Goal: Transaction & Acquisition: Purchase product/service

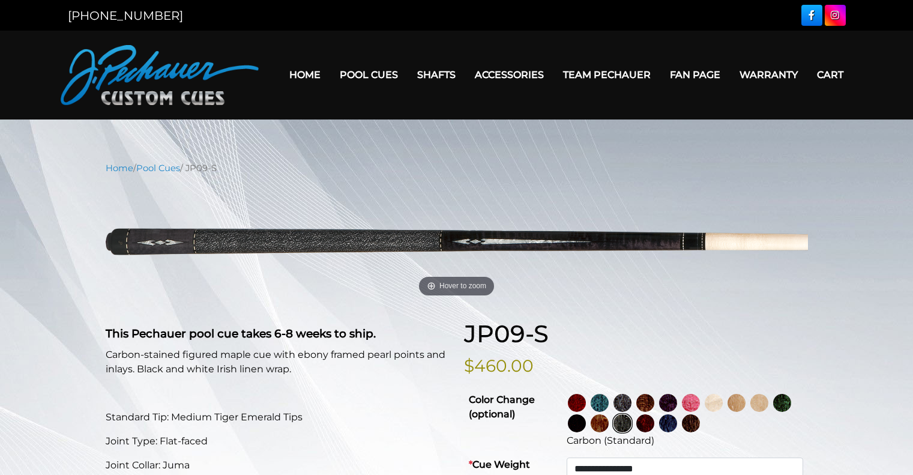
select select "********"
select select "*****"
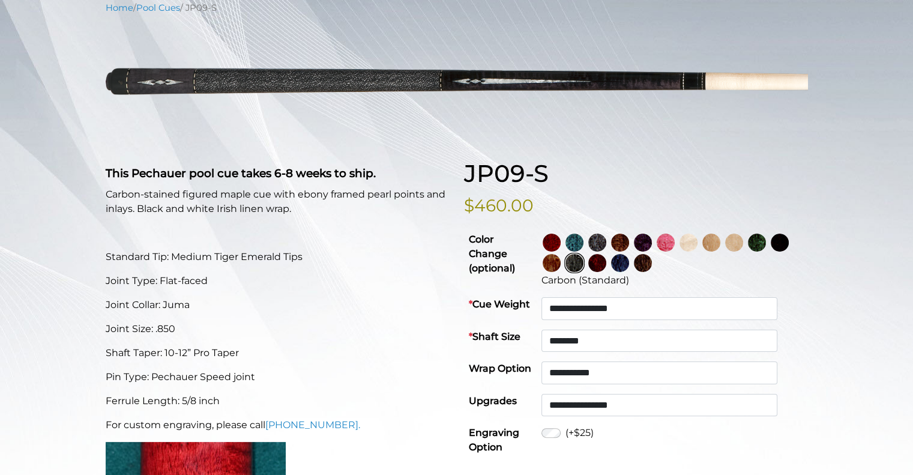
scroll to position [161, 0]
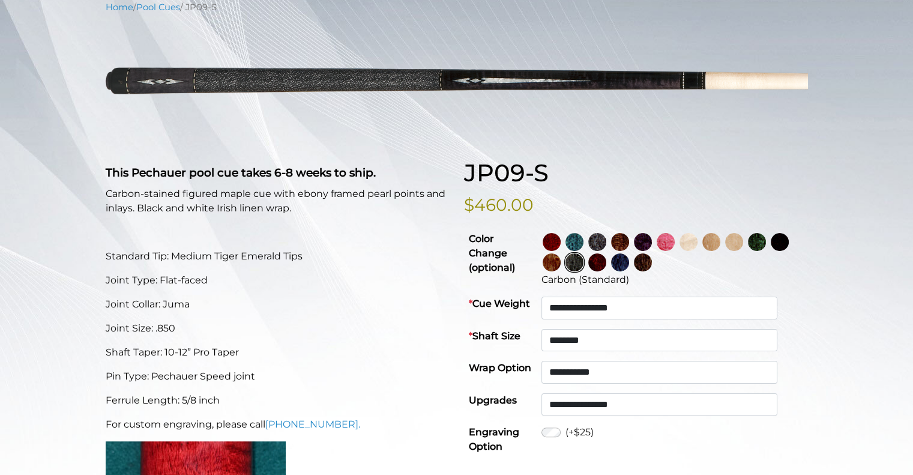
click at [674, 238] on img at bounding box center [665, 242] width 18 height 18
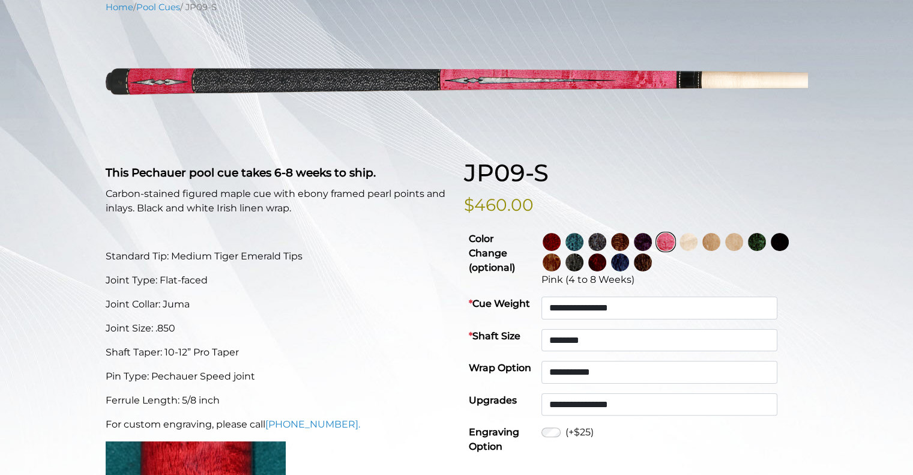
click at [606, 240] on img at bounding box center [597, 242] width 18 height 18
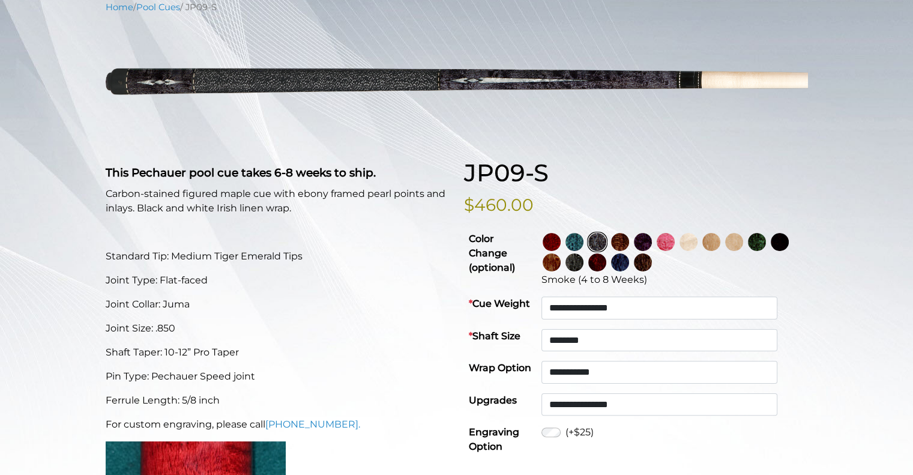
click at [770, 251] on img at bounding box center [779, 242] width 18 height 18
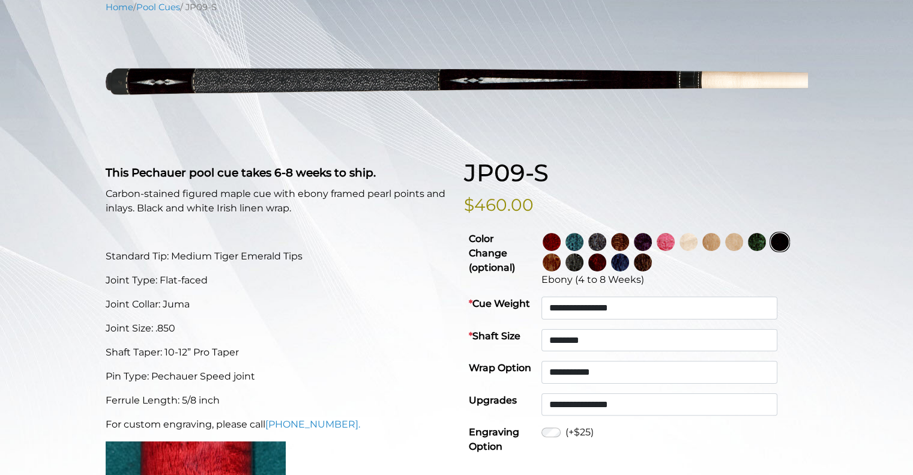
click at [652, 243] on img at bounding box center [643, 242] width 18 height 18
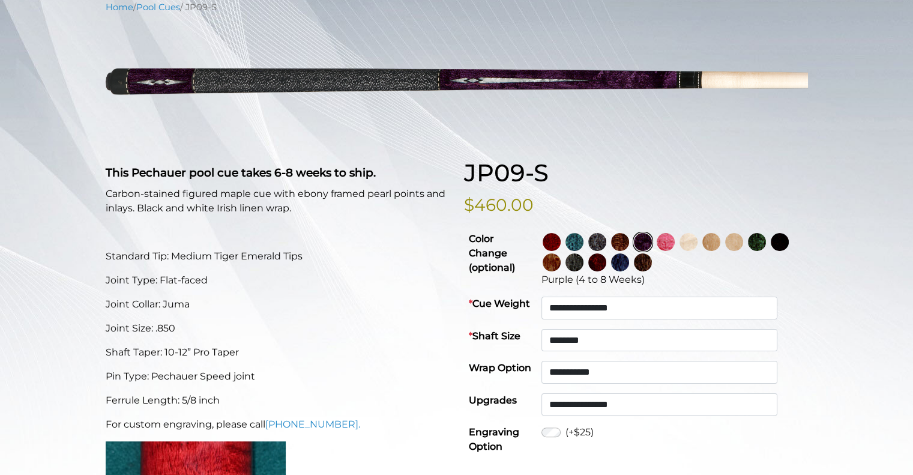
click at [606, 239] on img at bounding box center [597, 242] width 18 height 18
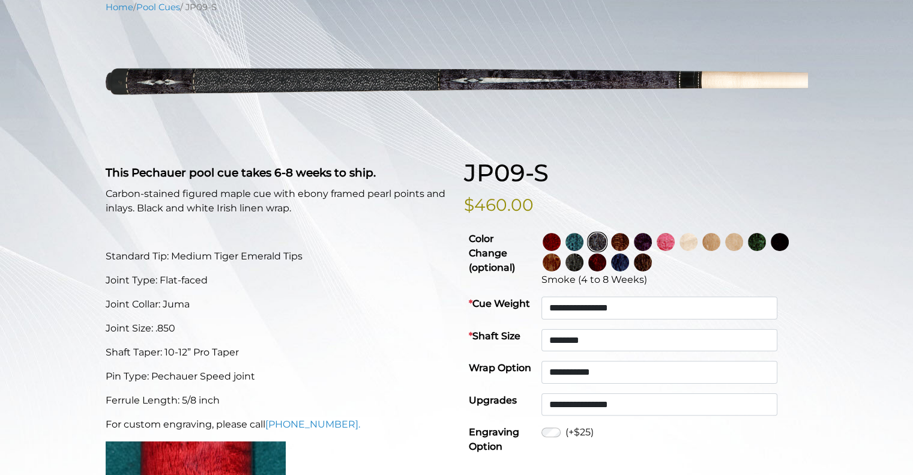
click at [629, 246] on img at bounding box center [620, 242] width 18 height 18
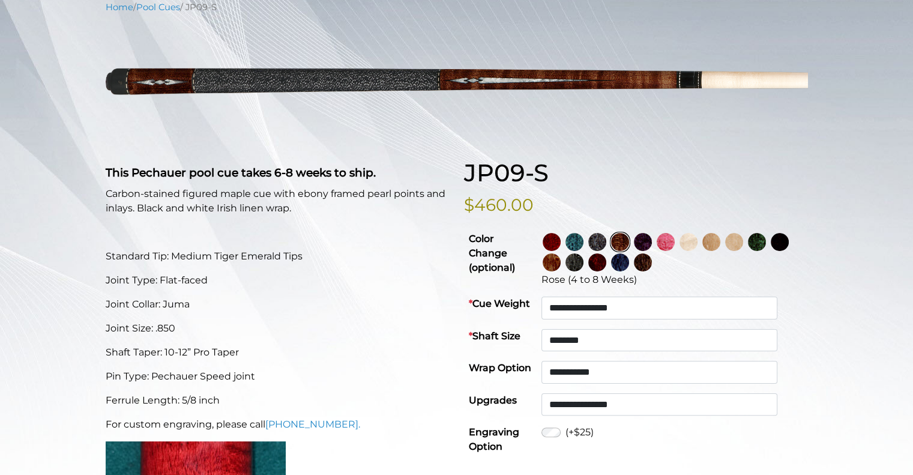
click at [652, 242] on img at bounding box center [643, 242] width 18 height 18
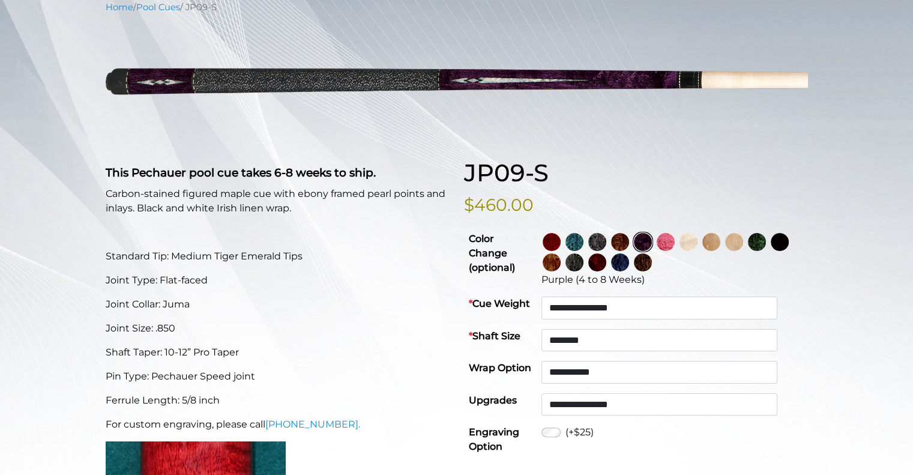
click at [674, 245] on img at bounding box center [665, 242] width 18 height 18
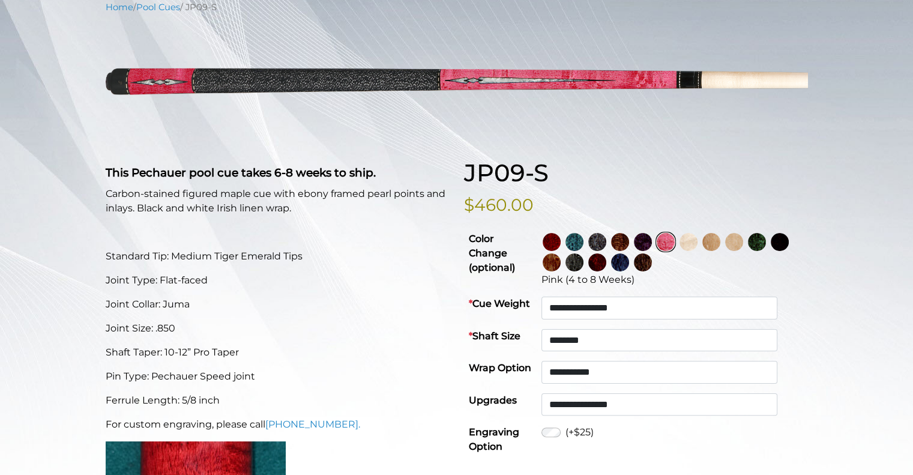
click at [583, 260] on img at bounding box center [574, 262] width 18 height 18
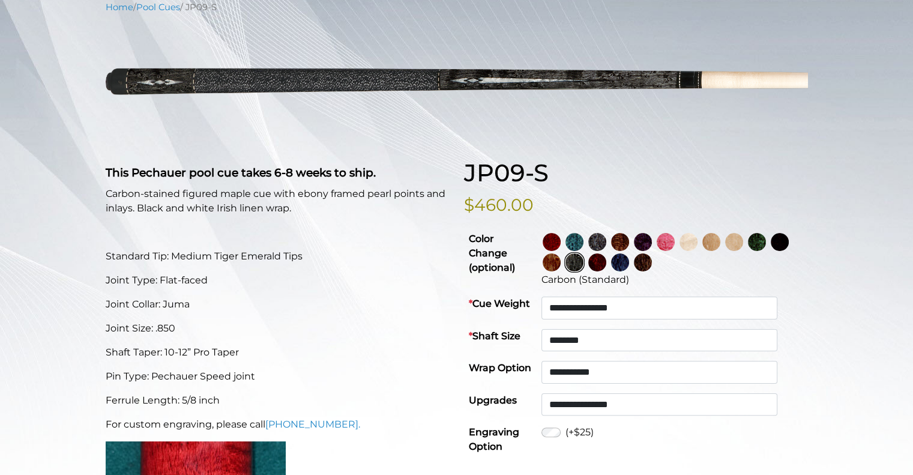
click at [606, 240] on img at bounding box center [597, 242] width 18 height 18
click at [583, 263] on img at bounding box center [574, 262] width 18 height 18
